Goal: Entertainment & Leisure: Browse casually

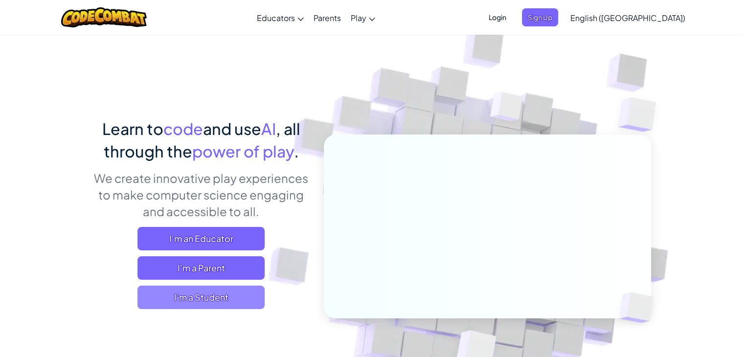
click at [233, 307] on span "I'm a Student" at bounding box center [200, 296] width 127 height 23
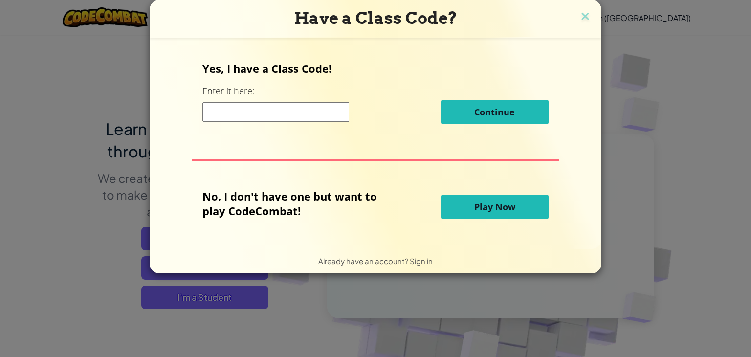
click at [482, 203] on span "Play Now" at bounding box center [494, 207] width 41 height 12
click at [491, 204] on span "Play Now" at bounding box center [494, 207] width 41 height 12
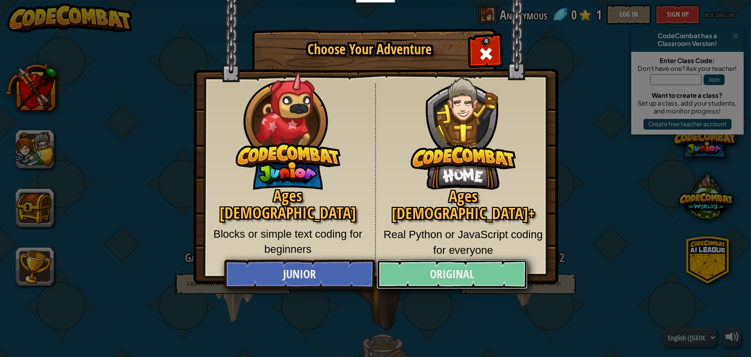
click at [456, 268] on link "Original" at bounding box center [451, 274] width 151 height 29
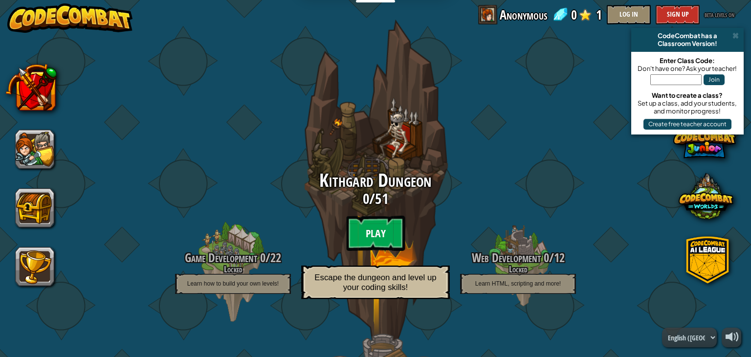
click at [375, 239] on btn "Play" at bounding box center [375, 233] width 59 height 35
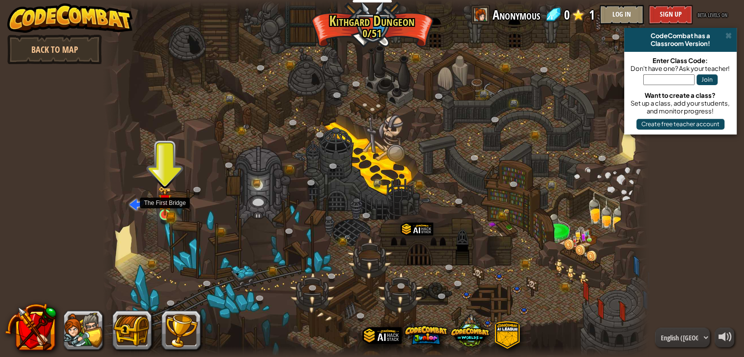
click at [158, 203] on img at bounding box center [165, 201] width 14 height 30
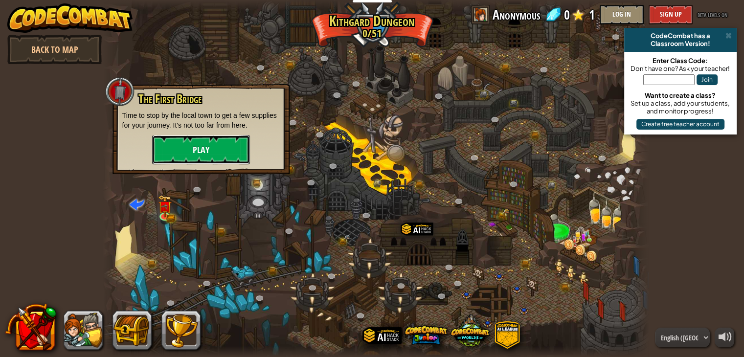
click at [217, 146] on button "Play" at bounding box center [201, 149] width 98 height 29
